Goal: Information Seeking & Learning: Check status

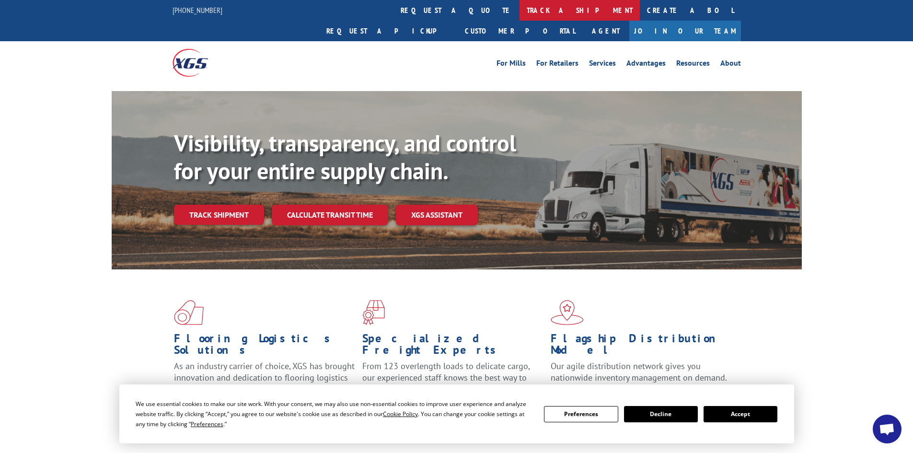
click at [519, 7] on link "track a shipment" at bounding box center [579, 10] width 120 height 21
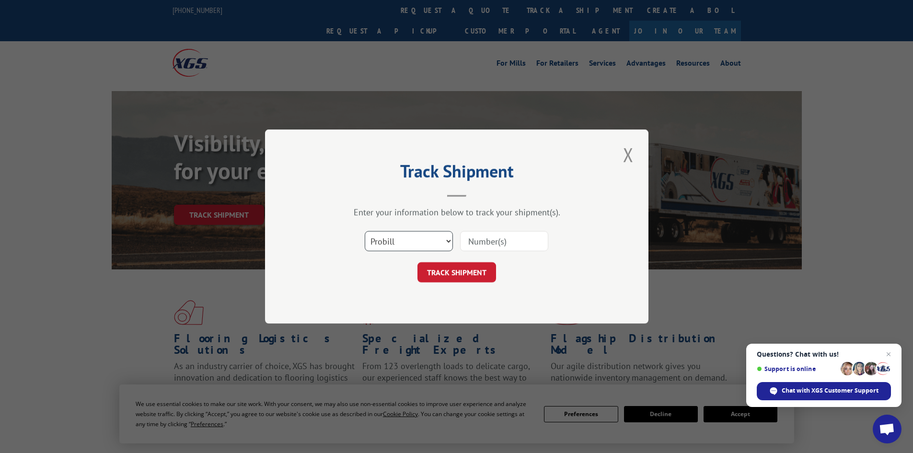
click at [409, 240] on select "Select category... Probill BOL PO" at bounding box center [409, 241] width 88 height 20
select select "bol"
click at [365, 231] on select "Select category... Probill BOL PO" at bounding box center [409, 241] width 88 height 20
click at [514, 244] on input at bounding box center [504, 241] width 88 height 20
paste input "4866072"
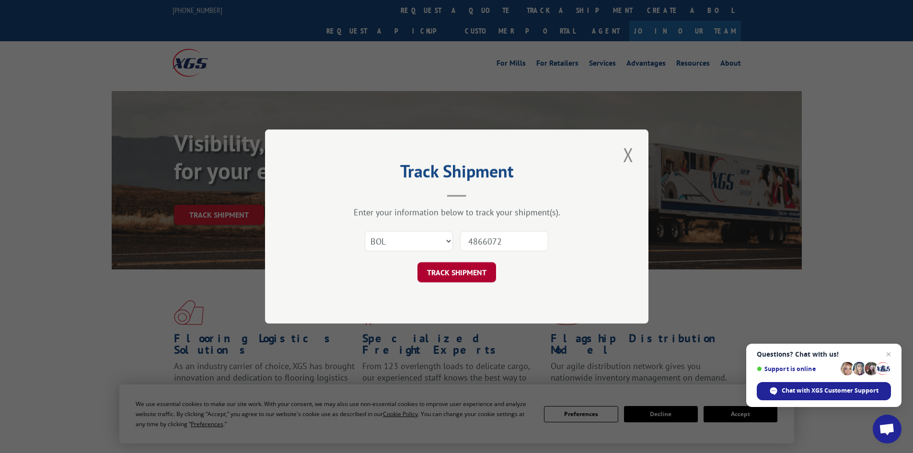
type input "4866072"
click at [481, 268] on button "TRACK SHIPMENT" at bounding box center [456, 272] width 79 height 20
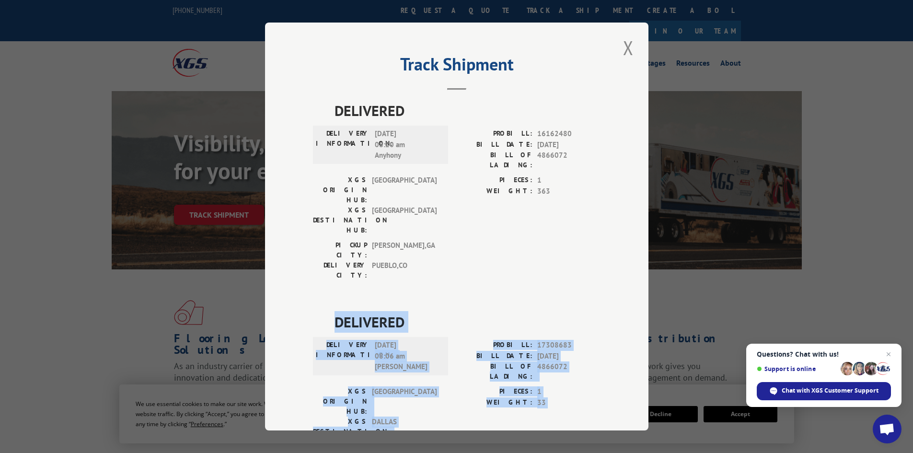
drag, startPoint x: 331, startPoint y: 273, endPoint x: 423, endPoint y: 377, distance: 138.8
click at [423, 377] on div "DELIVERED DELIVERY INFORMATION: [DATE] 08:06 am [PERSON_NAME]: 17308683 BILL DA…" at bounding box center [457, 404] width 288 height 187
copy div "DELIVERED DELIVERY INFORMATION: [DATE] 08:06 am [PERSON_NAME]: 17308683 BILL DA…"
drag, startPoint x: 625, startPoint y: 50, endPoint x: 622, endPoint y: 44, distance: 6.9
click at [624, 49] on button "Close modal" at bounding box center [628, 48] width 16 height 26
